Goal: Check status

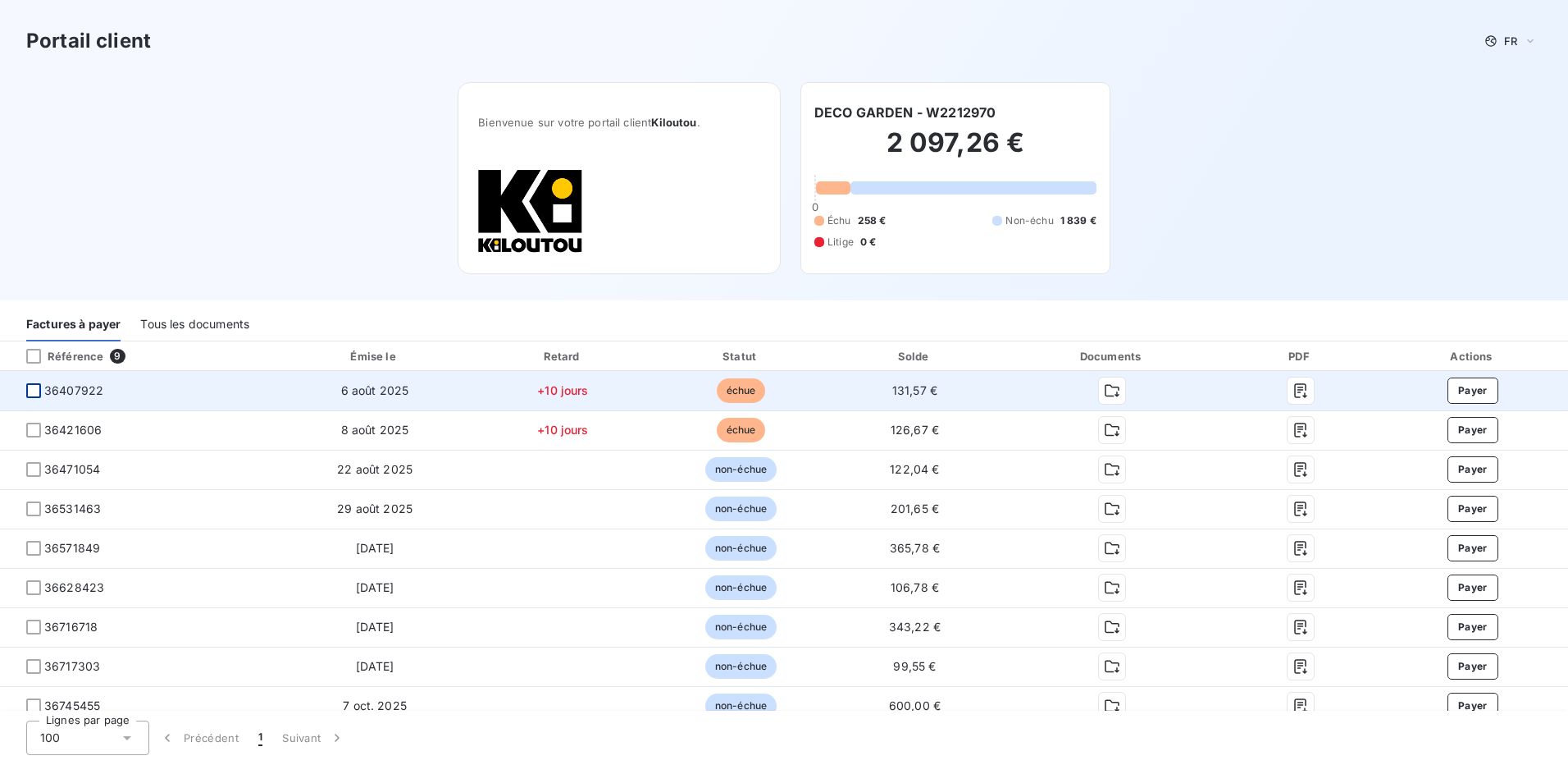
click at [32, 393] on div at bounding box center [33, 390] width 15 height 15
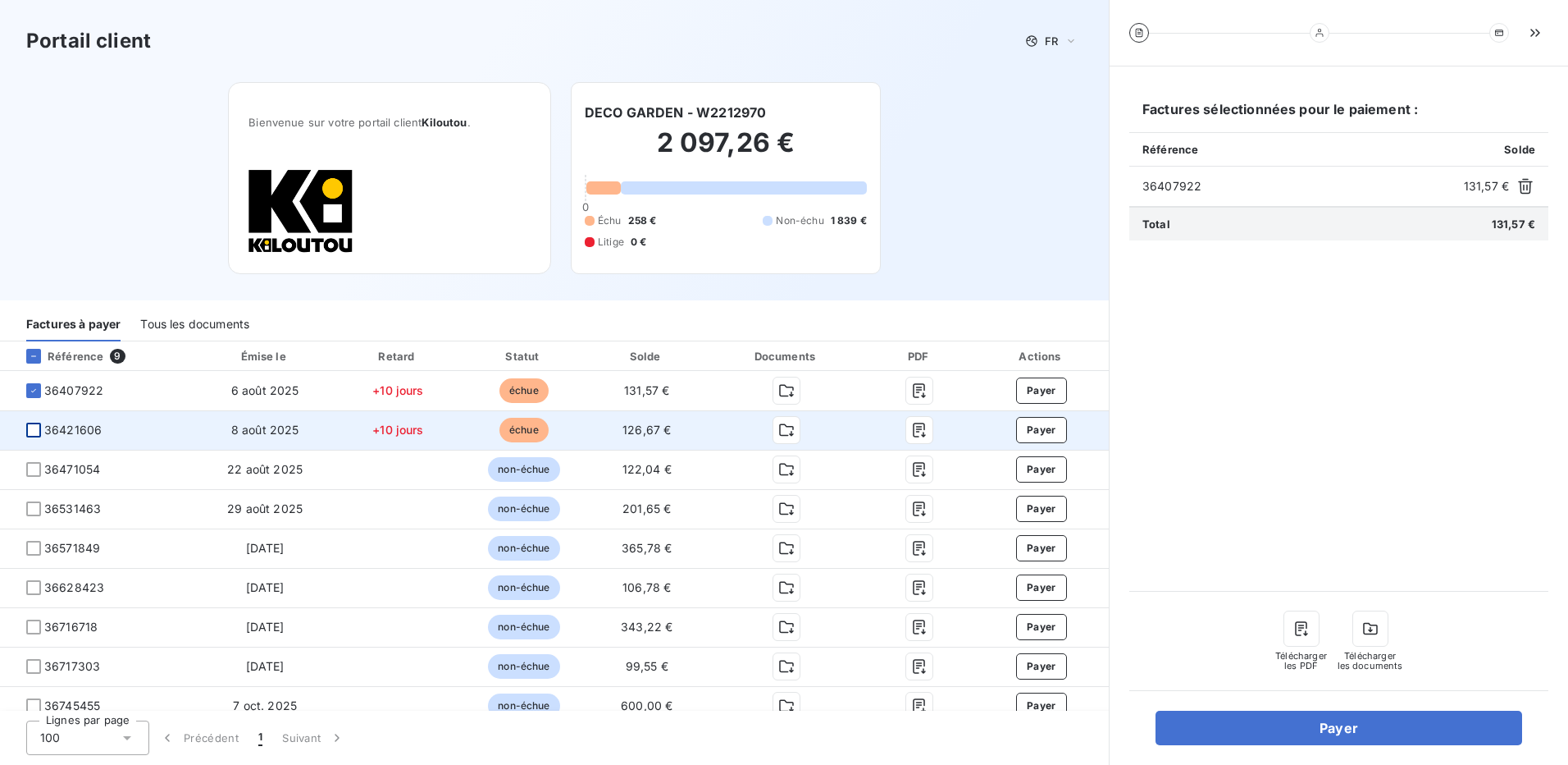
click at [31, 431] on div at bounding box center [33, 429] width 15 height 15
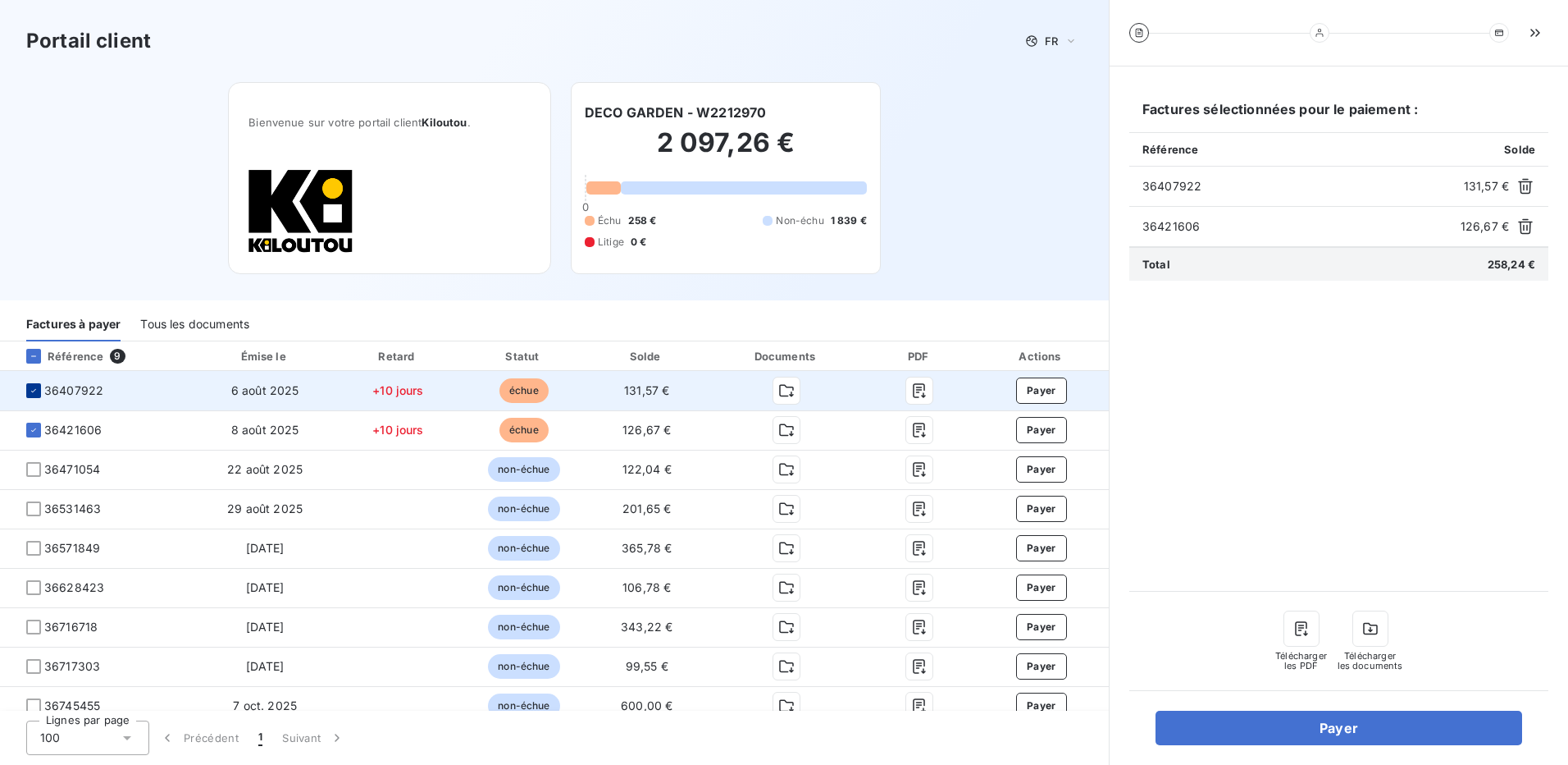
click at [32, 393] on icon at bounding box center [34, 391] width 10 height 10
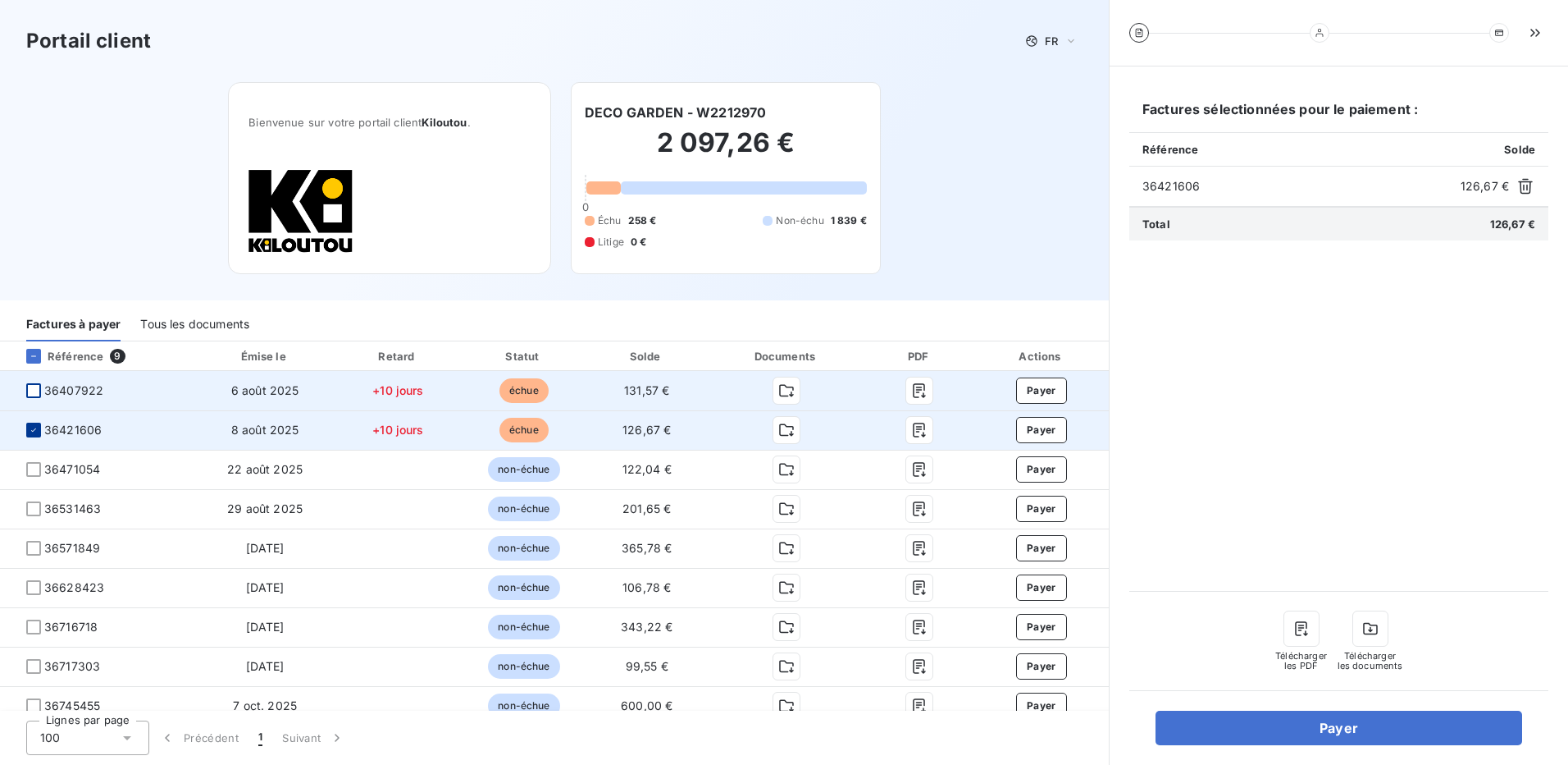
click at [30, 430] on icon at bounding box center [34, 430] width 10 height 10
